Goal: Task Accomplishment & Management: Manage account settings

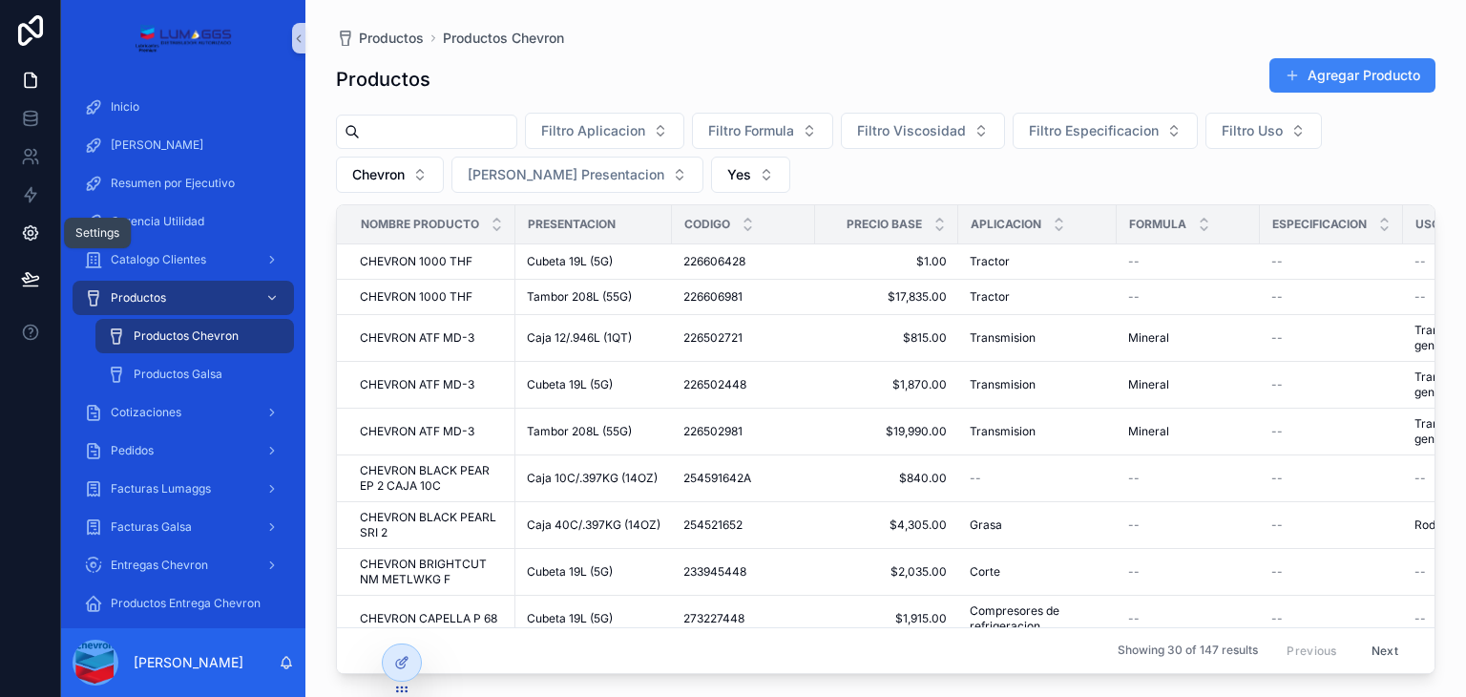
click at [34, 240] on icon at bounding box center [30, 232] width 19 height 19
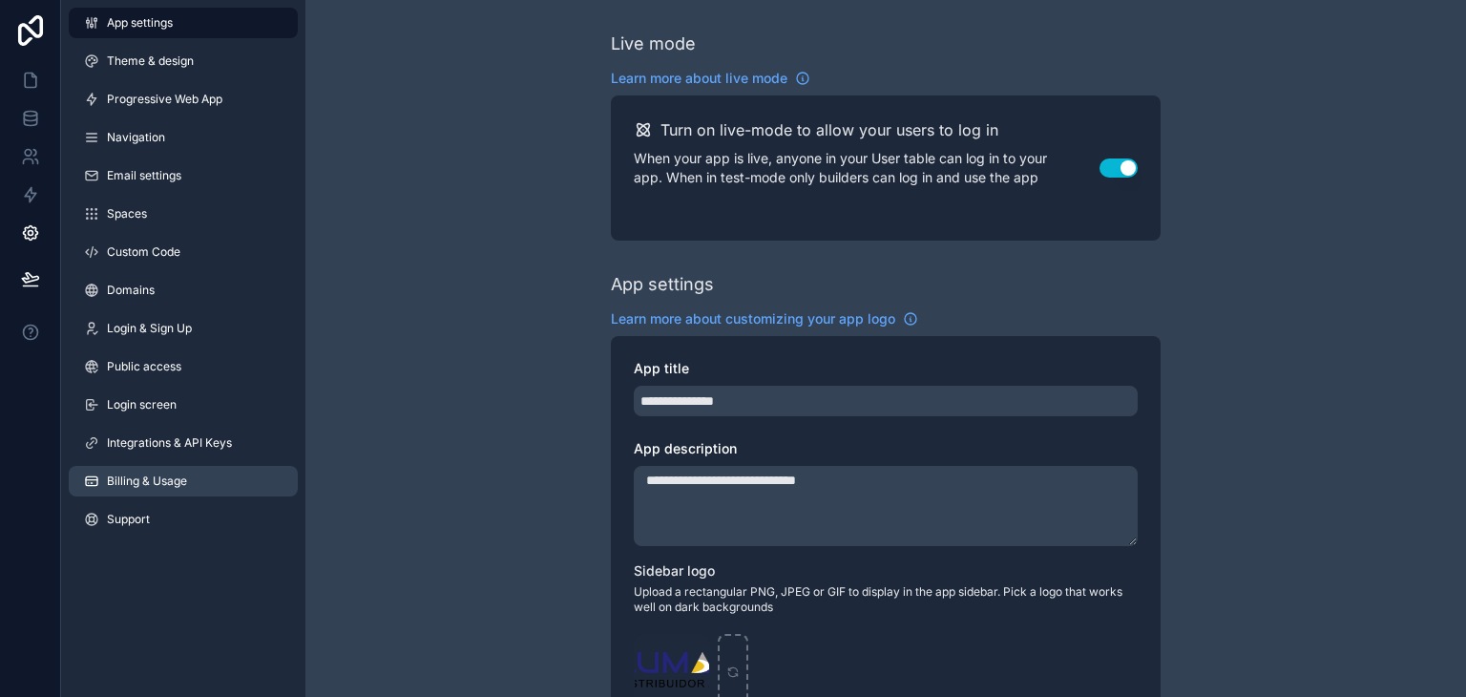
click at [126, 472] on link "Billing & Usage" at bounding box center [183, 481] width 229 height 31
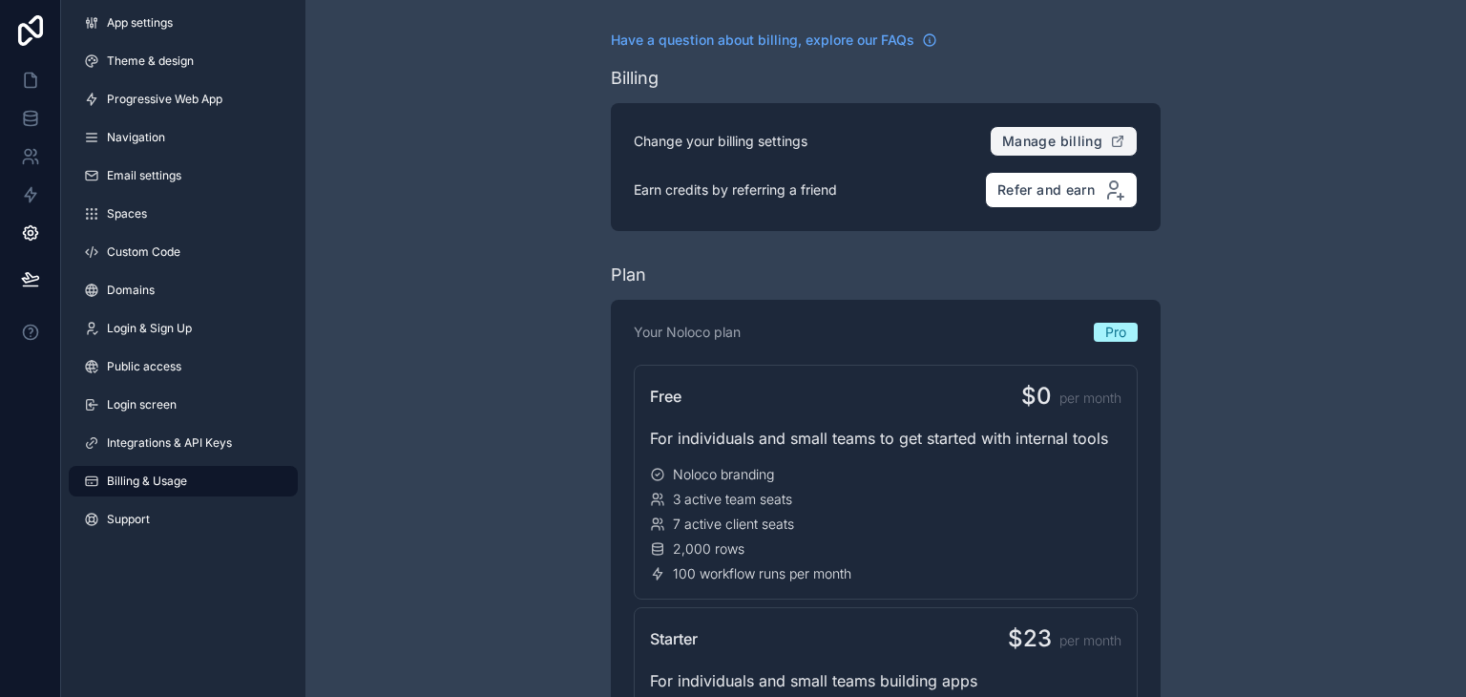
click at [1068, 138] on span "Manage billing" at bounding box center [1052, 141] width 100 height 17
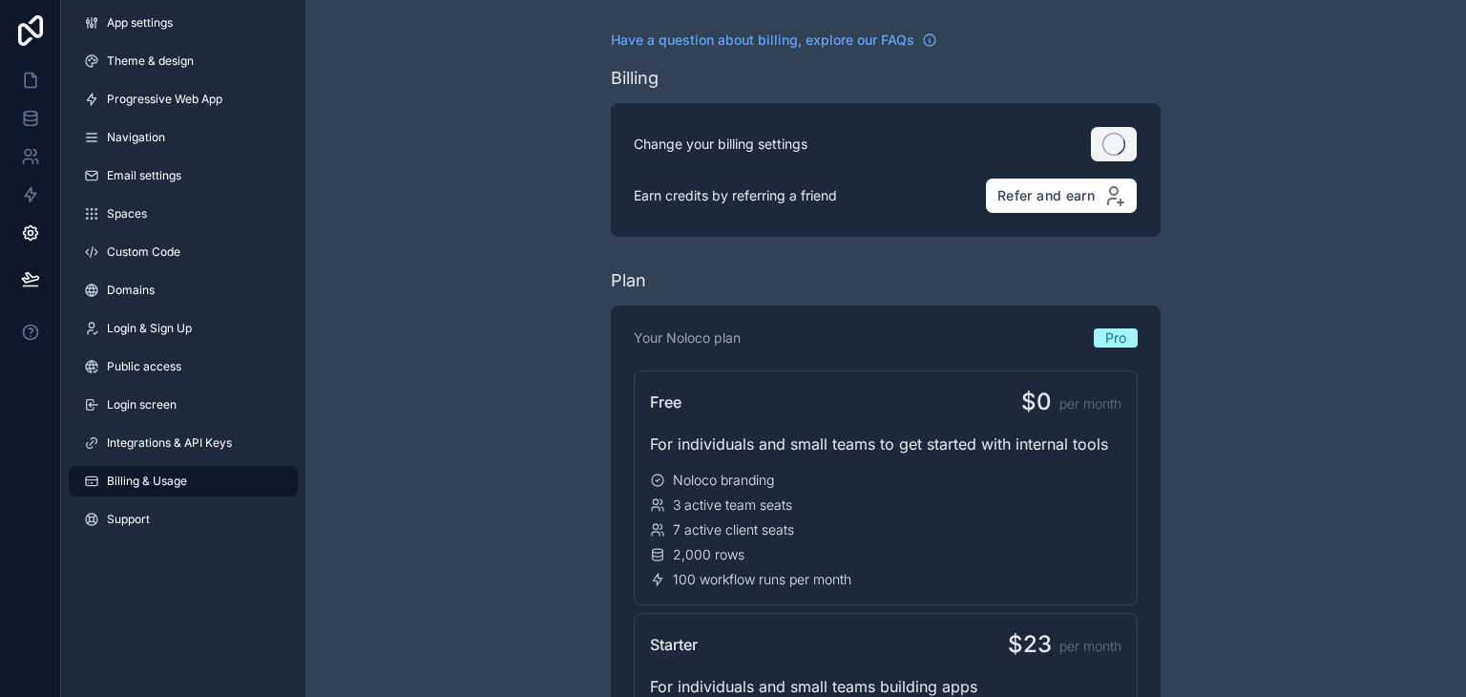
scroll to position [195, 0]
